Goal: Task Accomplishment & Management: Manage account settings

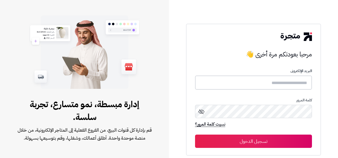
click at [297, 84] on input "text" at bounding box center [253, 82] width 117 height 14
type input "**********"
click at [262, 143] on button "تسجيل الدخول" at bounding box center [253, 140] width 117 height 13
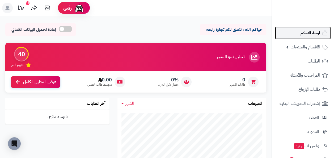
click at [305, 32] on span "لوحة التحكم" at bounding box center [309, 32] width 19 height 7
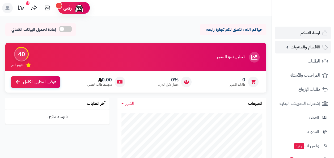
click at [305, 46] on span "الأقسام والمنتجات" at bounding box center [305, 46] width 29 height 7
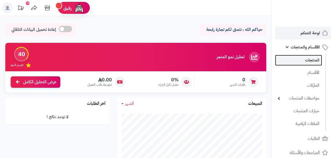
click at [311, 56] on link "المنتجات" at bounding box center [298, 60] width 47 height 11
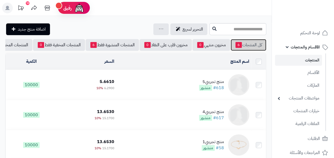
click at [245, 43] on link "كل المنتجات 6" at bounding box center [249, 45] width 36 height 12
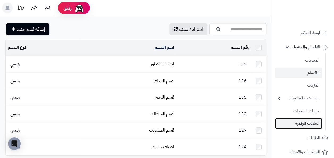
click at [303, 124] on link "الملفات الرقمية" at bounding box center [298, 123] width 47 height 11
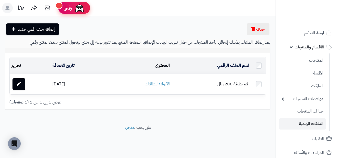
click at [61, 4] on div at bounding box center [59, 5] width 7 height 7
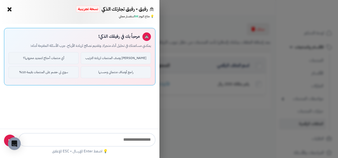
click at [11, 8] on button "×" at bounding box center [9, 9] width 8 height 8
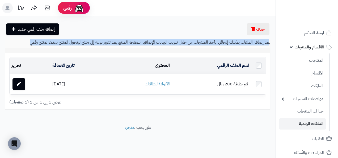
drag, startPoint x: 269, startPoint y: 42, endPoint x: 224, endPoint y: 45, distance: 45.2
click at [224, 45] on div "بعد إضافة الملفات يمكنك إلحاقها بأحد المنتجات من خلال تبويب البيانات الإضافية ب…" at bounding box center [137, 74] width 265 height 70
drag, startPoint x: 224, startPoint y: 45, endPoint x: 240, endPoint y: 43, distance: 15.6
click at [240, 43] on p "بعد إضافة الملفات يمكنك إلحاقها بأحد المنتجات من خلال تبويب البيانات الإضافية ب…" at bounding box center [137, 42] width 265 height 6
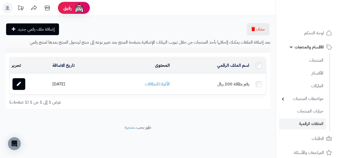
click at [228, 118] on div "حذف إضافة ملف رقمي جديد بعد إضافة الملفات يمكنك إلحاقها بأحد المنتجات من خلال ت…" at bounding box center [137, 70] width 275 height 108
